Goal: Navigation & Orientation: Find specific page/section

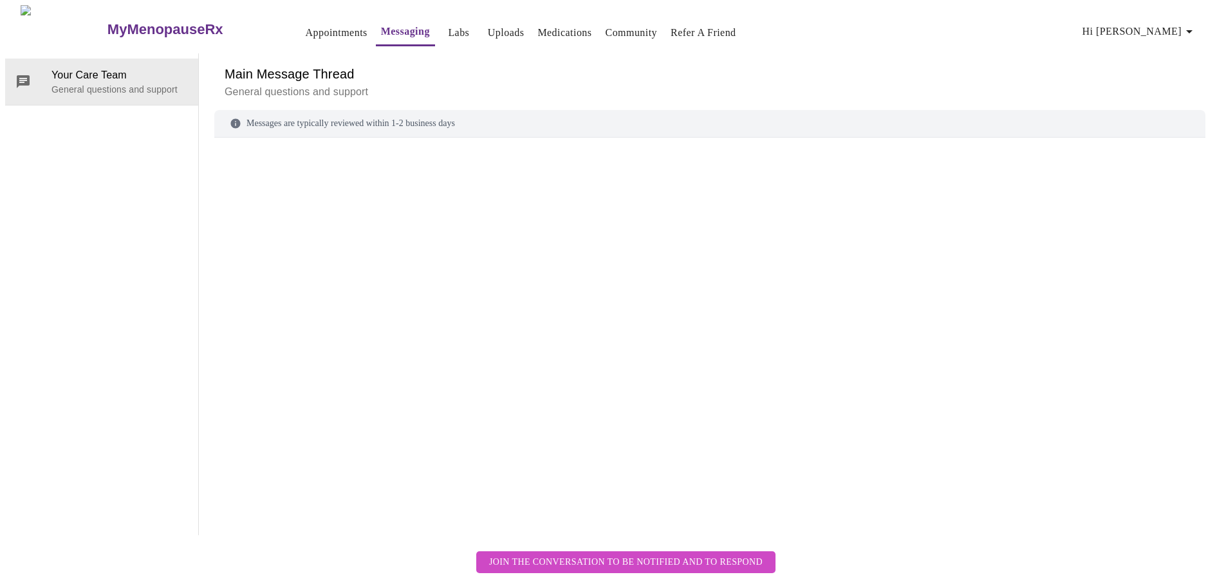
scroll to position [48, 0]
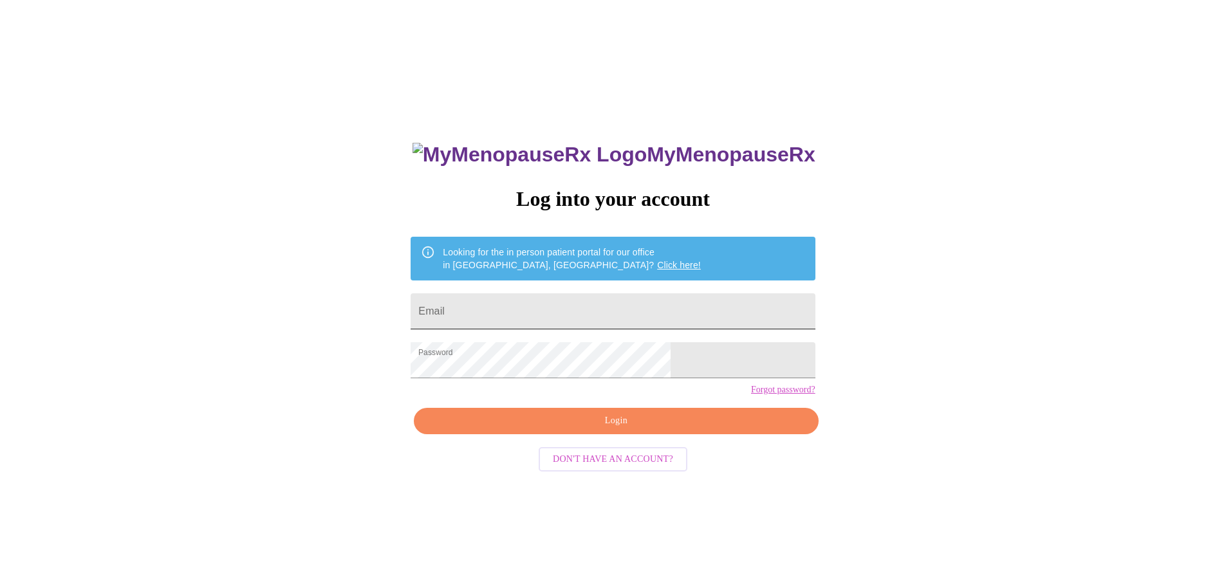
scroll to position [13, 0]
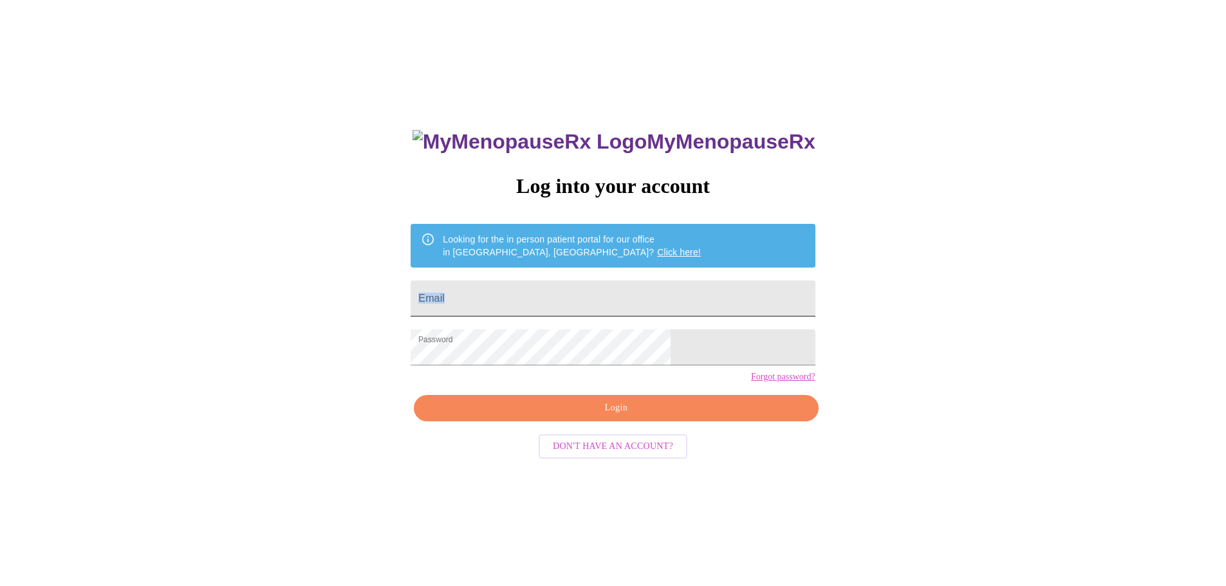
click at [561, 274] on form "Email" at bounding box center [612, 298] width 404 height 49
click at [578, 304] on input "Email" at bounding box center [612, 299] width 404 height 36
type input "yepitsjen@gmail.com"
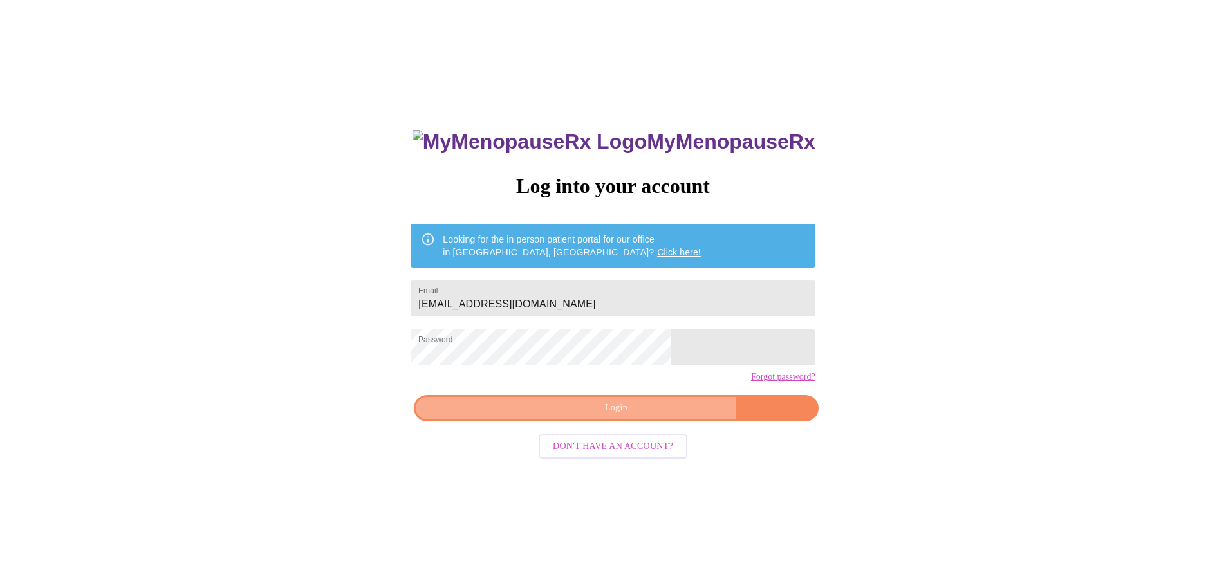
click at [648, 416] on span "Login" at bounding box center [616, 408] width 374 height 16
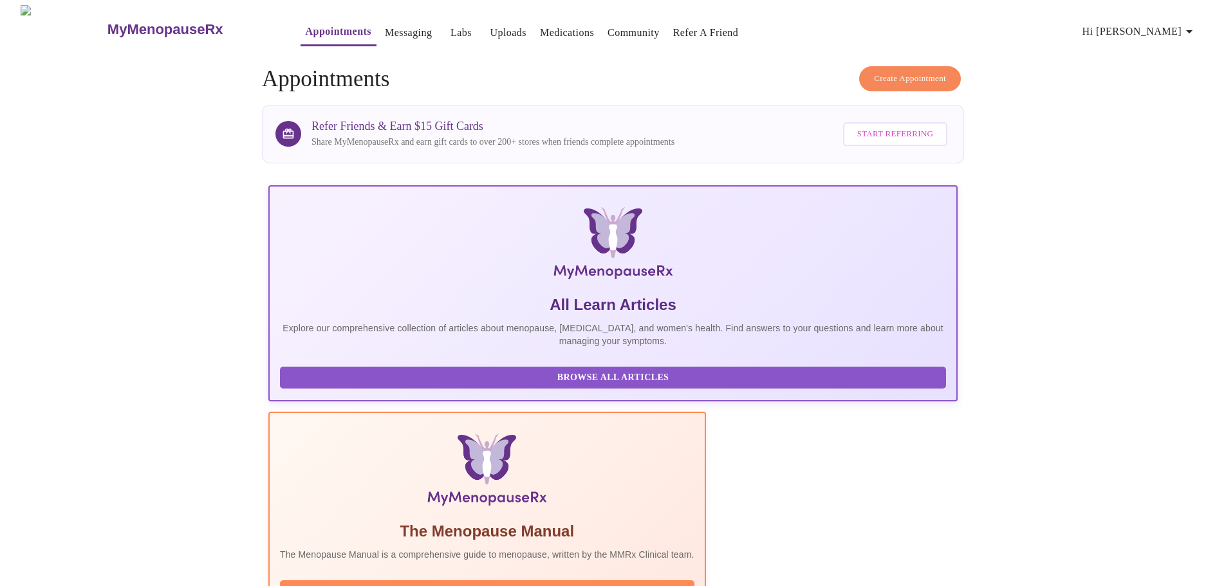
click at [385, 28] on link "Messaging" at bounding box center [408, 33] width 47 height 18
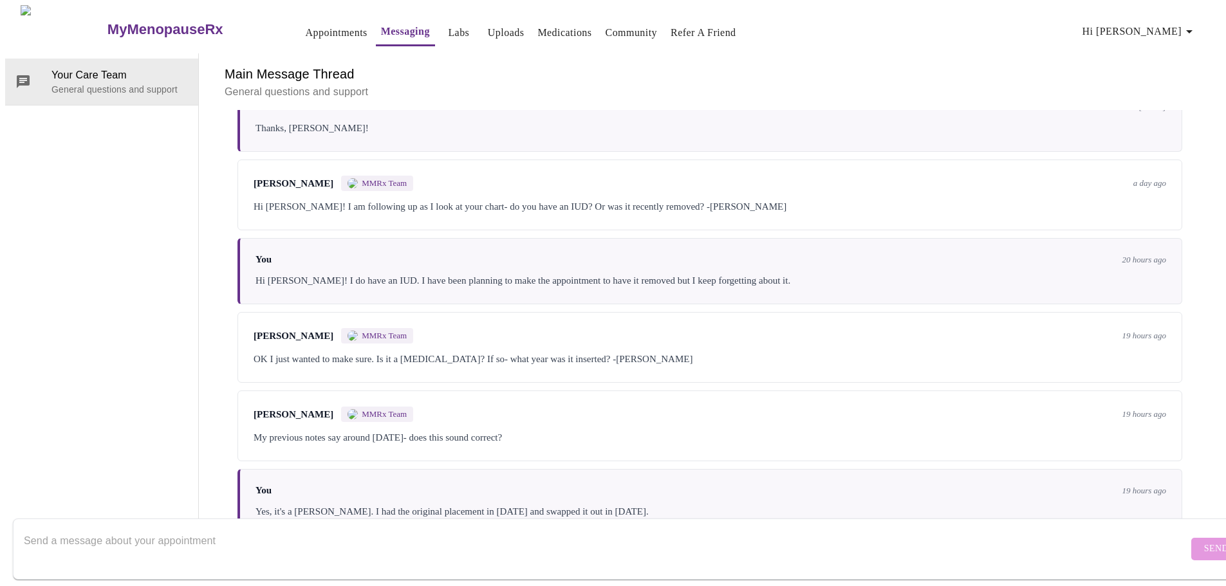
scroll to position [1946, 0]
